Goal: Task Accomplishment & Management: Use online tool/utility

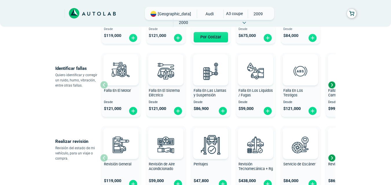
scroll to position [145, 0]
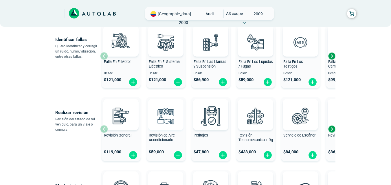
click at [163, 122] on img at bounding box center [165, 115] width 25 height 25
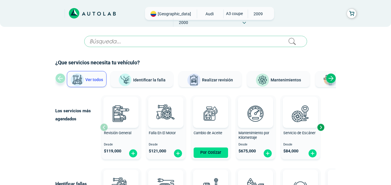
click at [122, 41] on input "text" at bounding box center [195, 41] width 223 height 11
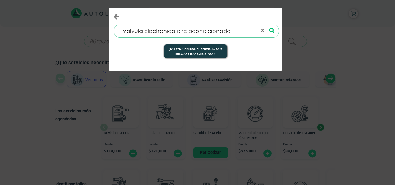
type input "valvula electronica aire acondicionado"
click at [272, 29] on icon at bounding box center [271, 30] width 5 height 6
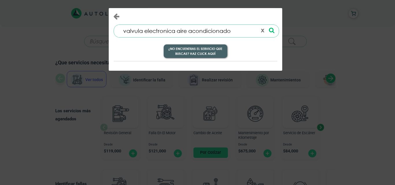
click at [203, 50] on button "¿No encuentras el servicio que buscas? Haz click aquí" at bounding box center [196, 52] width 64 height 14
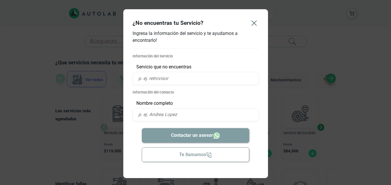
click at [252, 23] on icon "Close" at bounding box center [253, 23] width 9 height 9
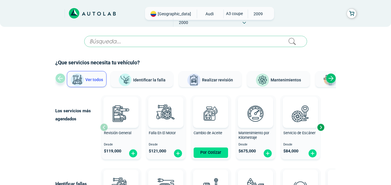
scroll to position [145, 0]
